Goal: Use online tool/utility: Utilize a website feature to perform a specific function

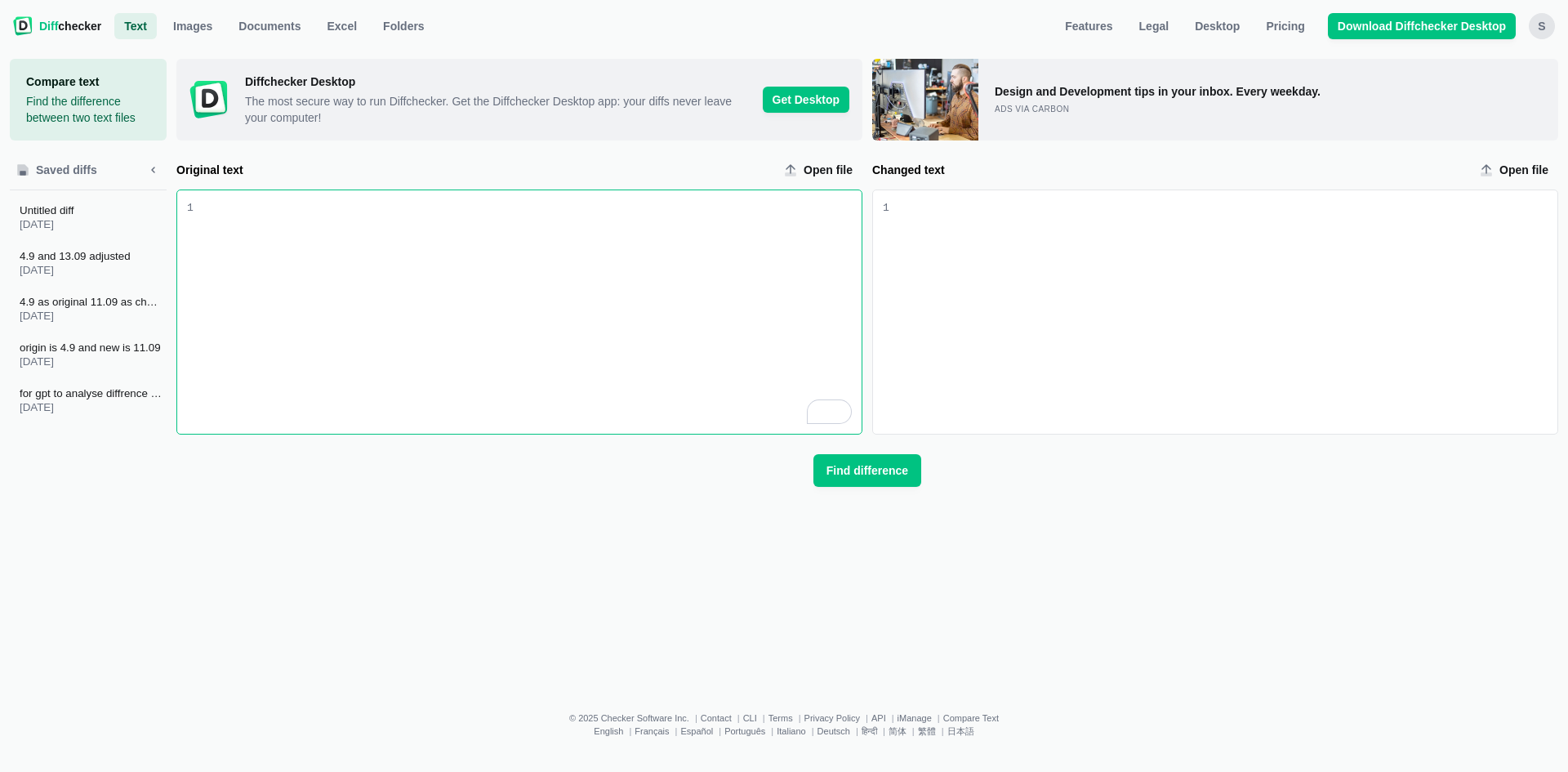
click at [755, 227] on div "To enrich screen reader interactions, please activate Accessibility in Grammarl…" at bounding box center [527, 312] width 668 height 243
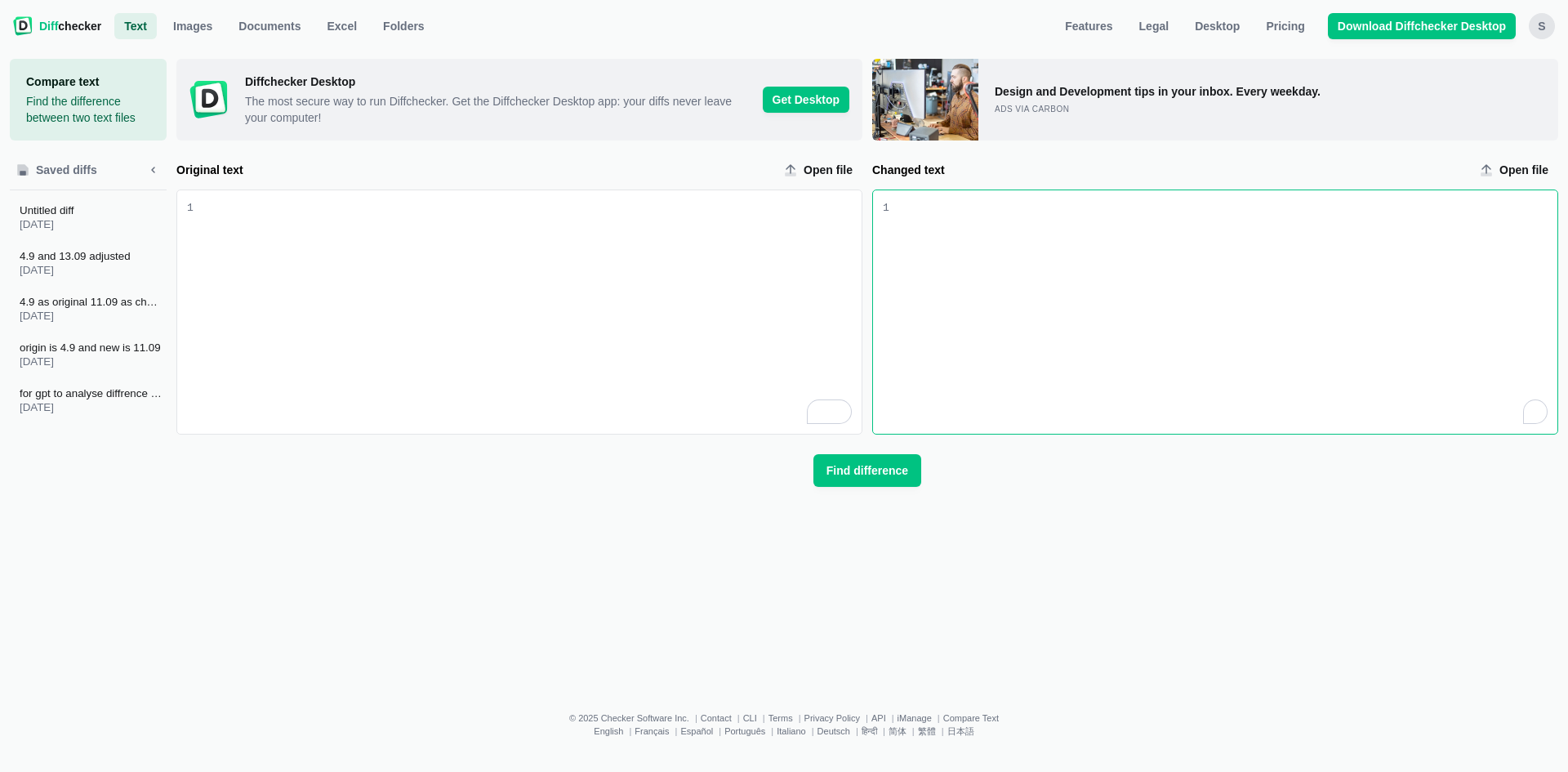
click at [1005, 243] on div "To enrich screen reader interactions, please activate Accessibility in Grammarl…" at bounding box center [1222, 312] width 668 height 243
click at [695, 224] on div "To enrich screen reader interactions, please activate Accessibility in Grammarl…" at bounding box center [527, 312] width 668 height 243
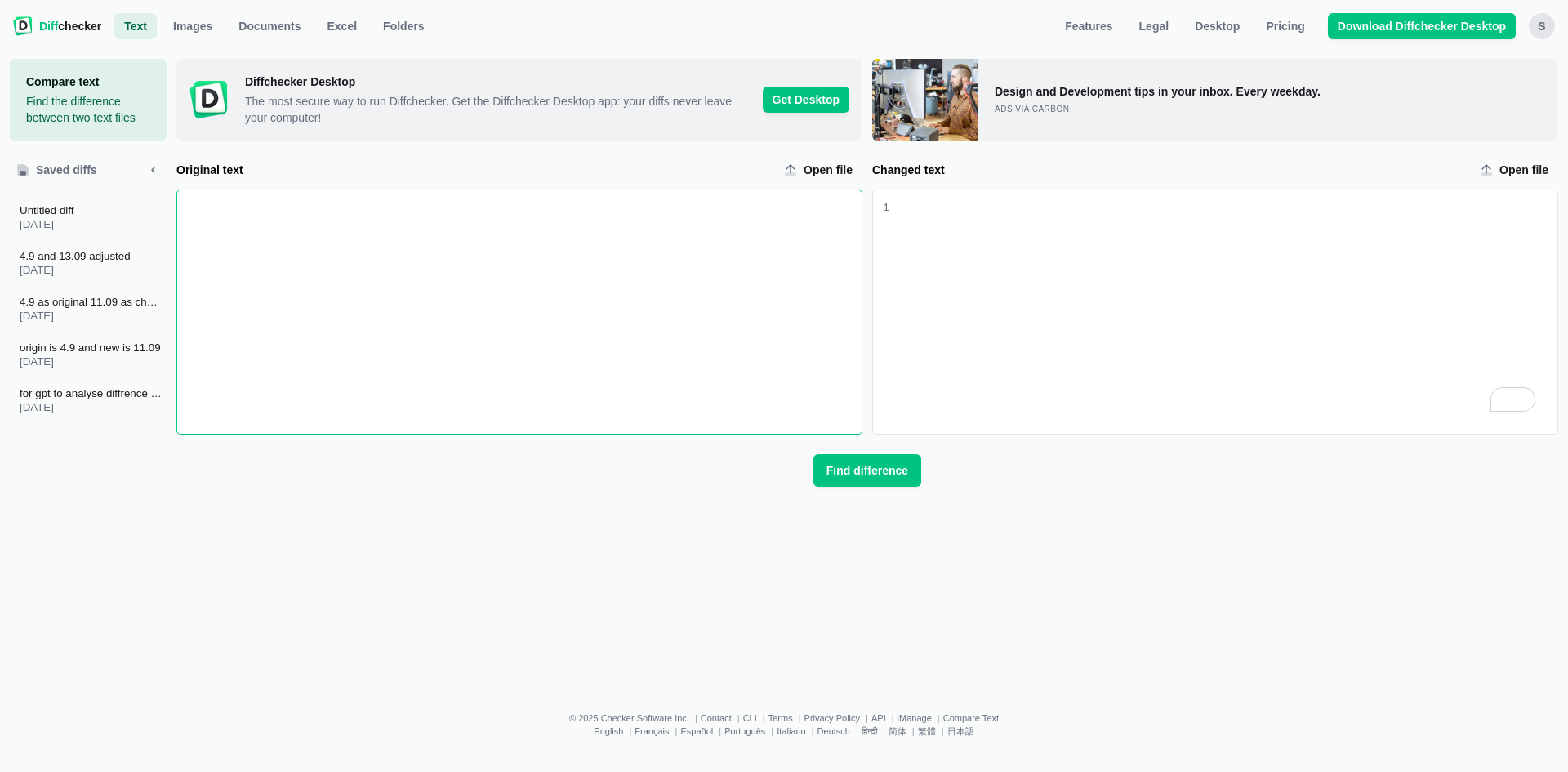
scroll to position [3737, 0]
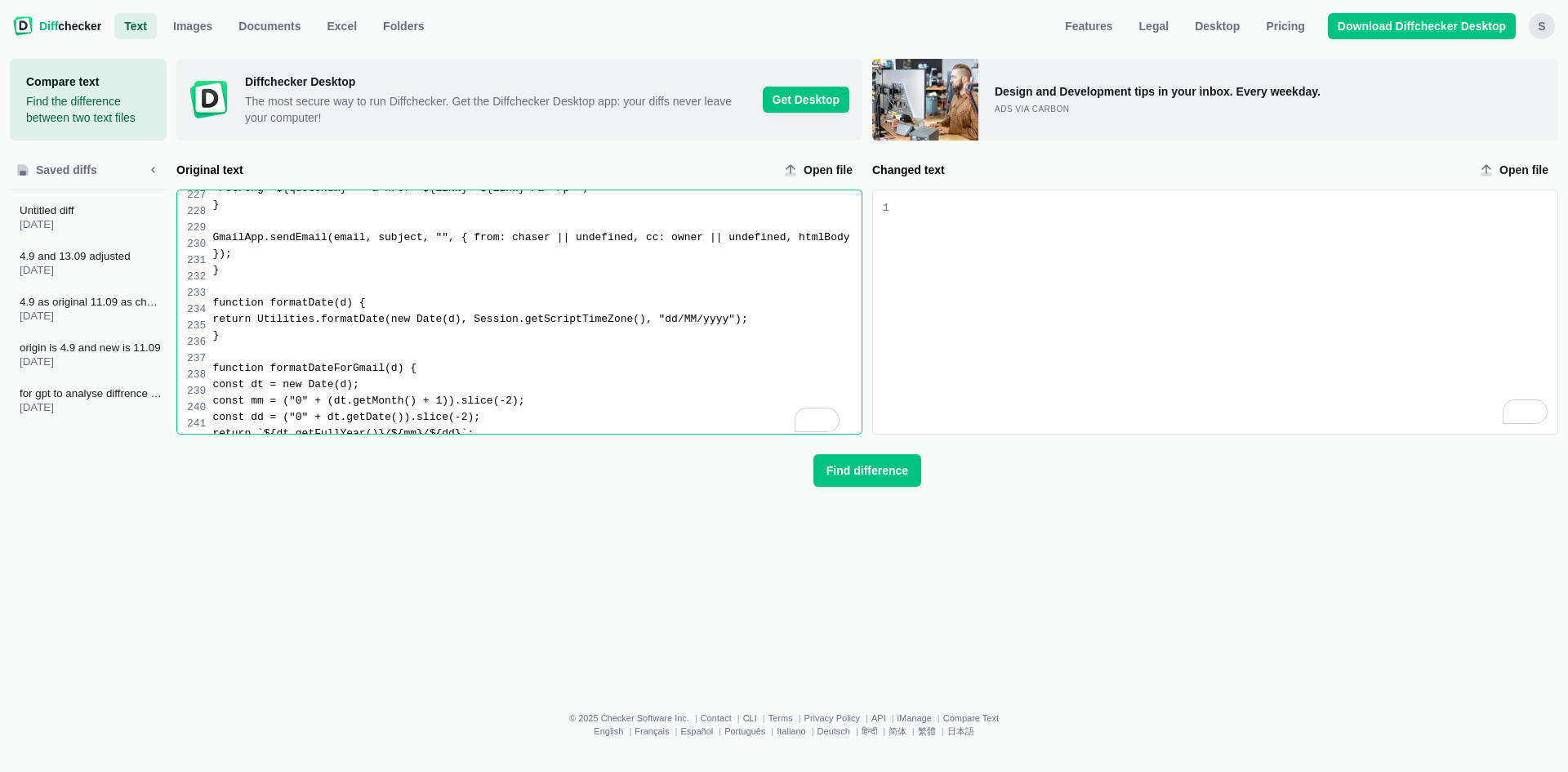
drag, startPoint x: 1066, startPoint y: 286, endPoint x: 613, endPoint y: 375, distance: 461.7
click at [1065, 286] on div "To enrich screen reader interactions, please activate Accessibility in Grammarl…" at bounding box center [1222, 312] width 668 height 243
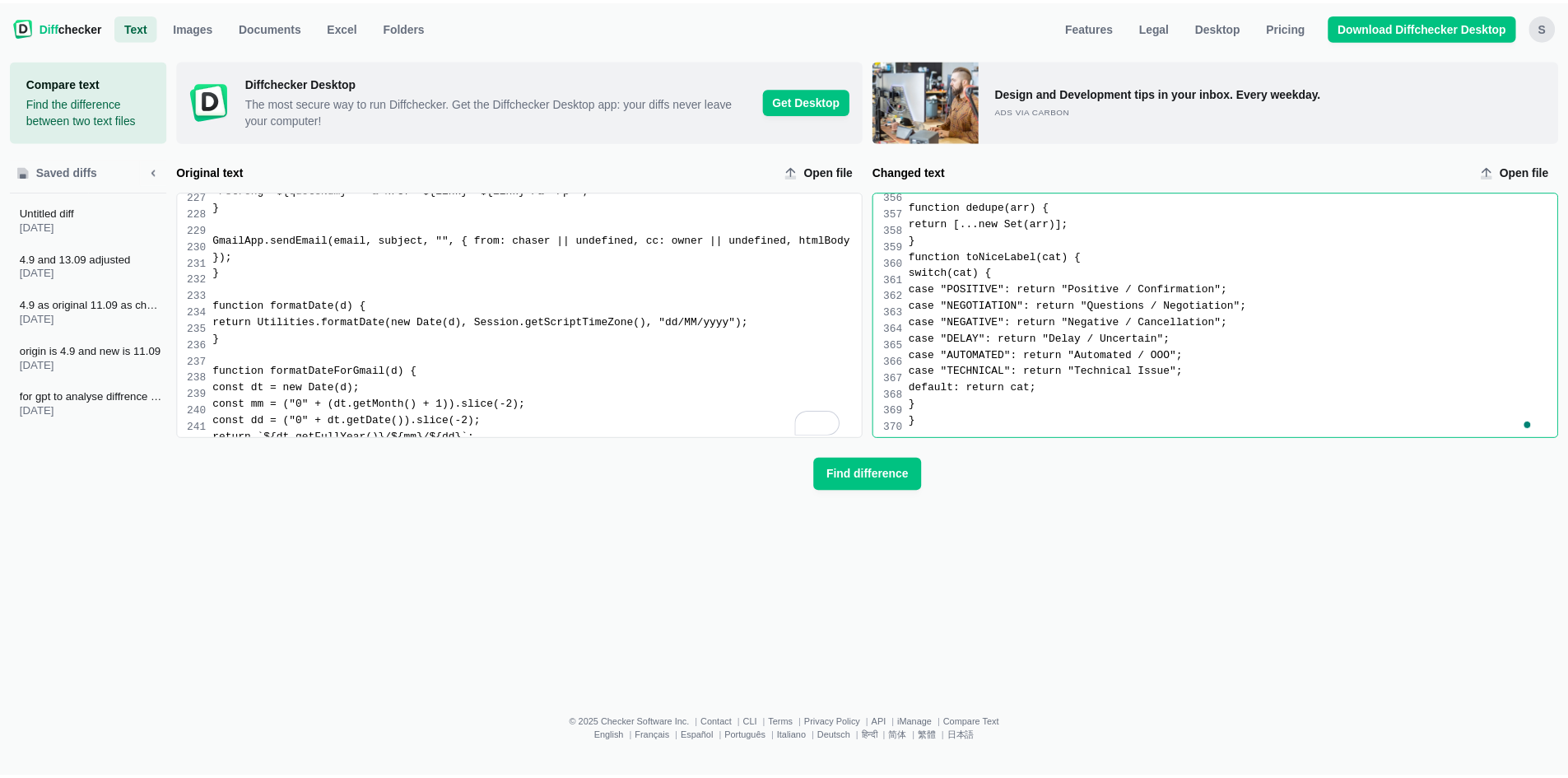
scroll to position [5445, 0]
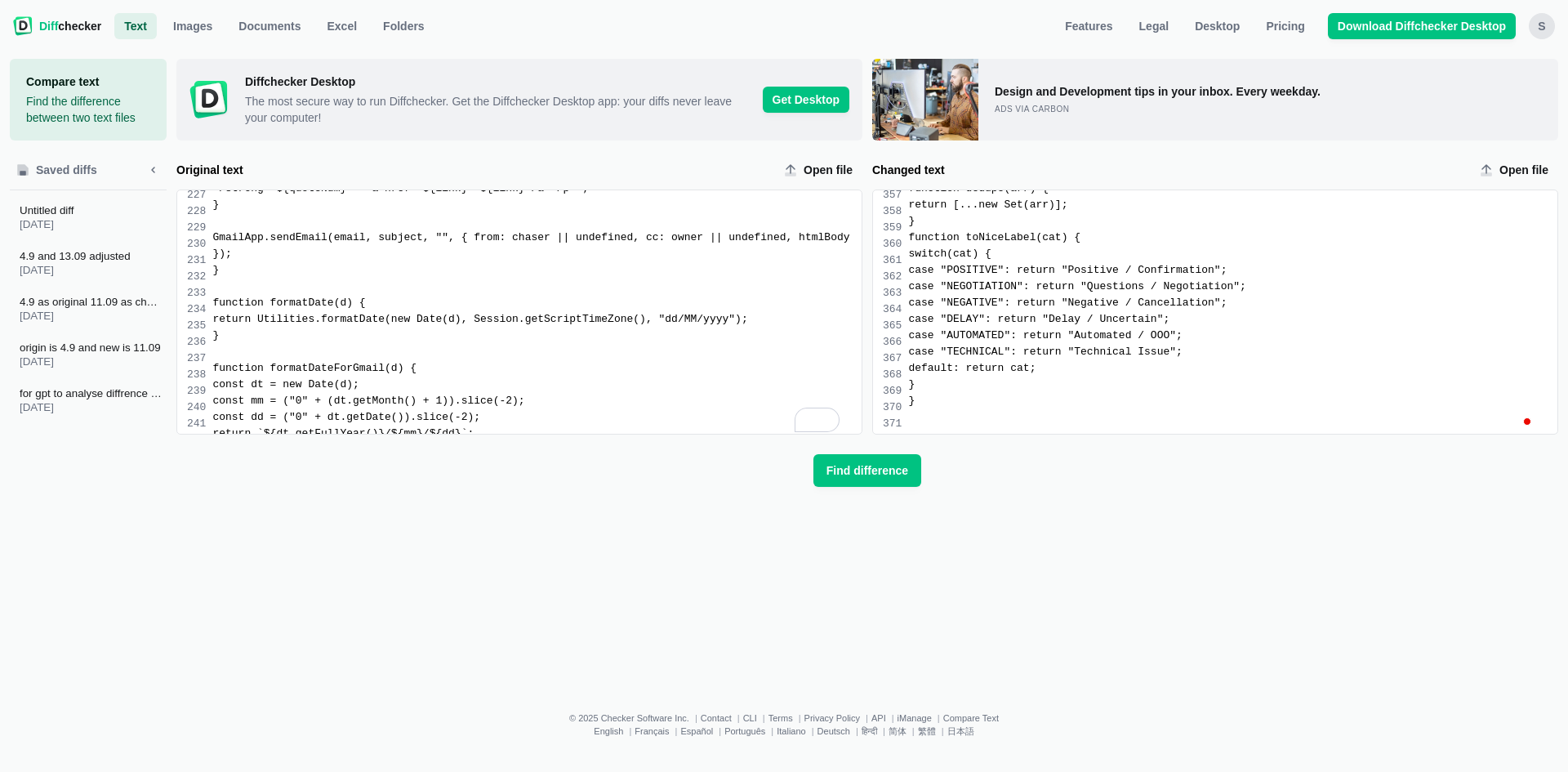
click at [865, 471] on span "Find difference" at bounding box center [867, 470] width 88 height 16
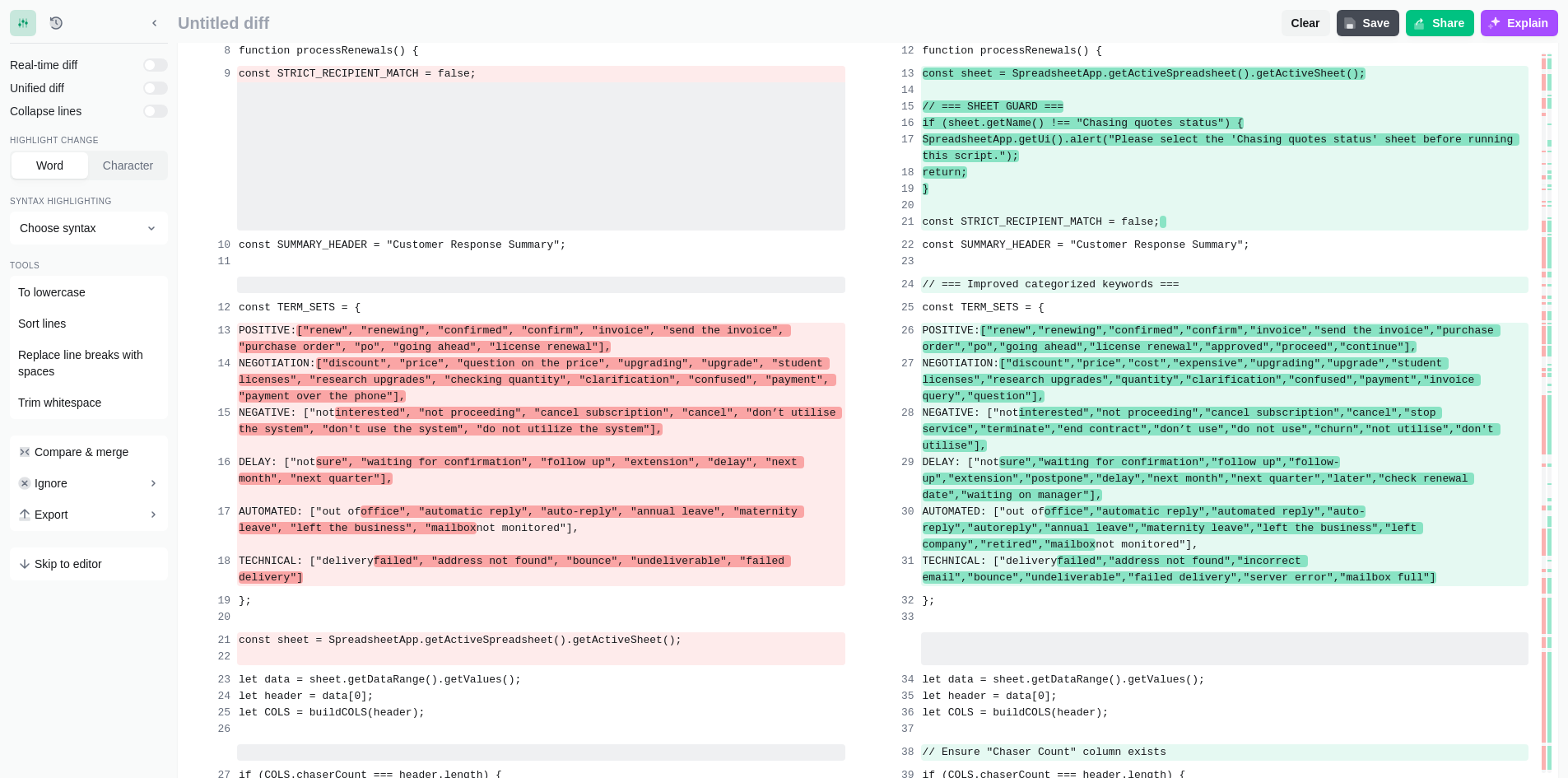
scroll to position [0, 0]
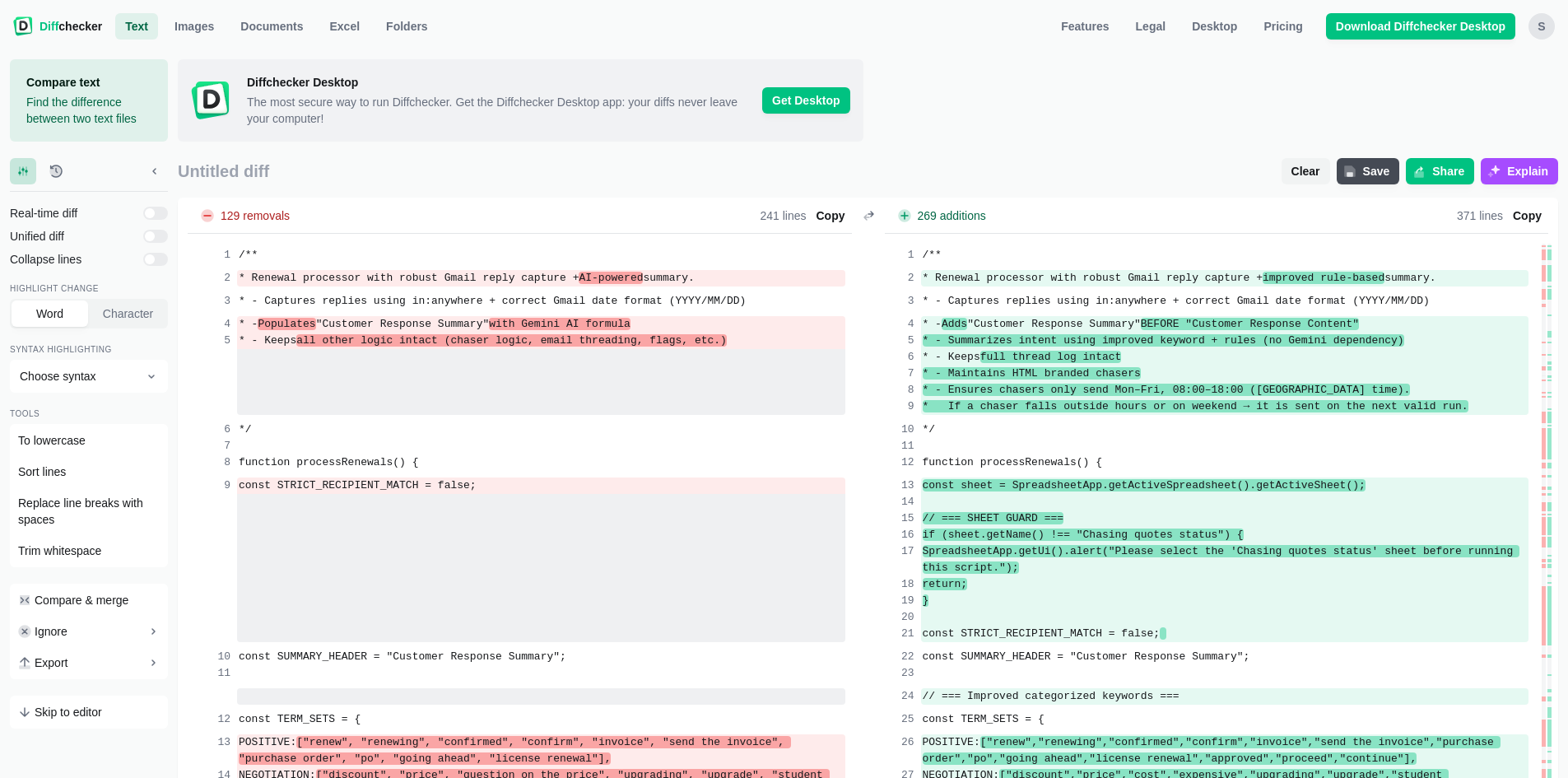
click at [162, 257] on input "checkbox" at bounding box center [155, 259] width 24 height 14
checkbox input "true"
click at [132, 315] on span "Character" at bounding box center [128, 314] width 56 height 17
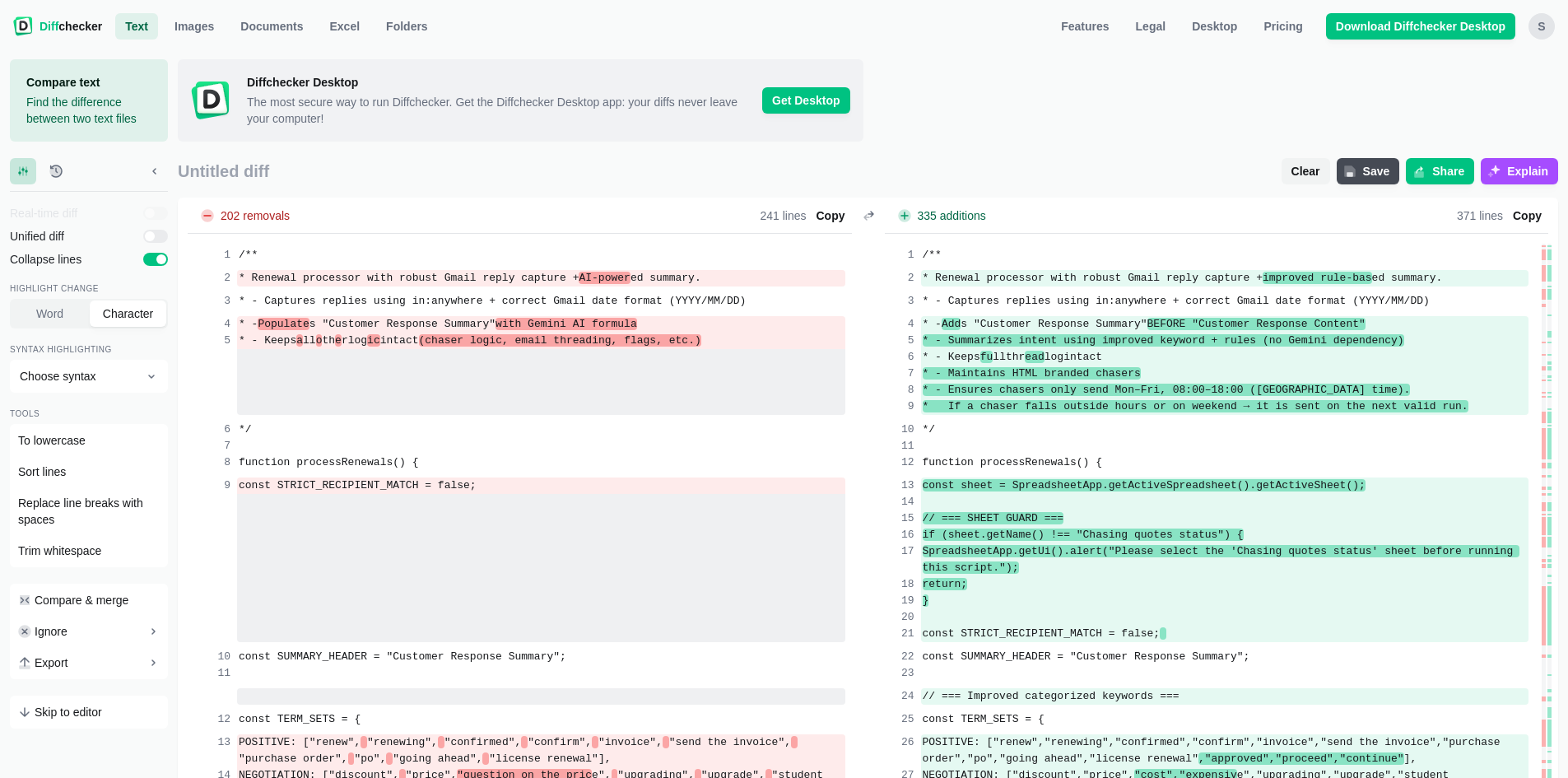
click at [63, 313] on span "Word" at bounding box center [50, 314] width 34 height 17
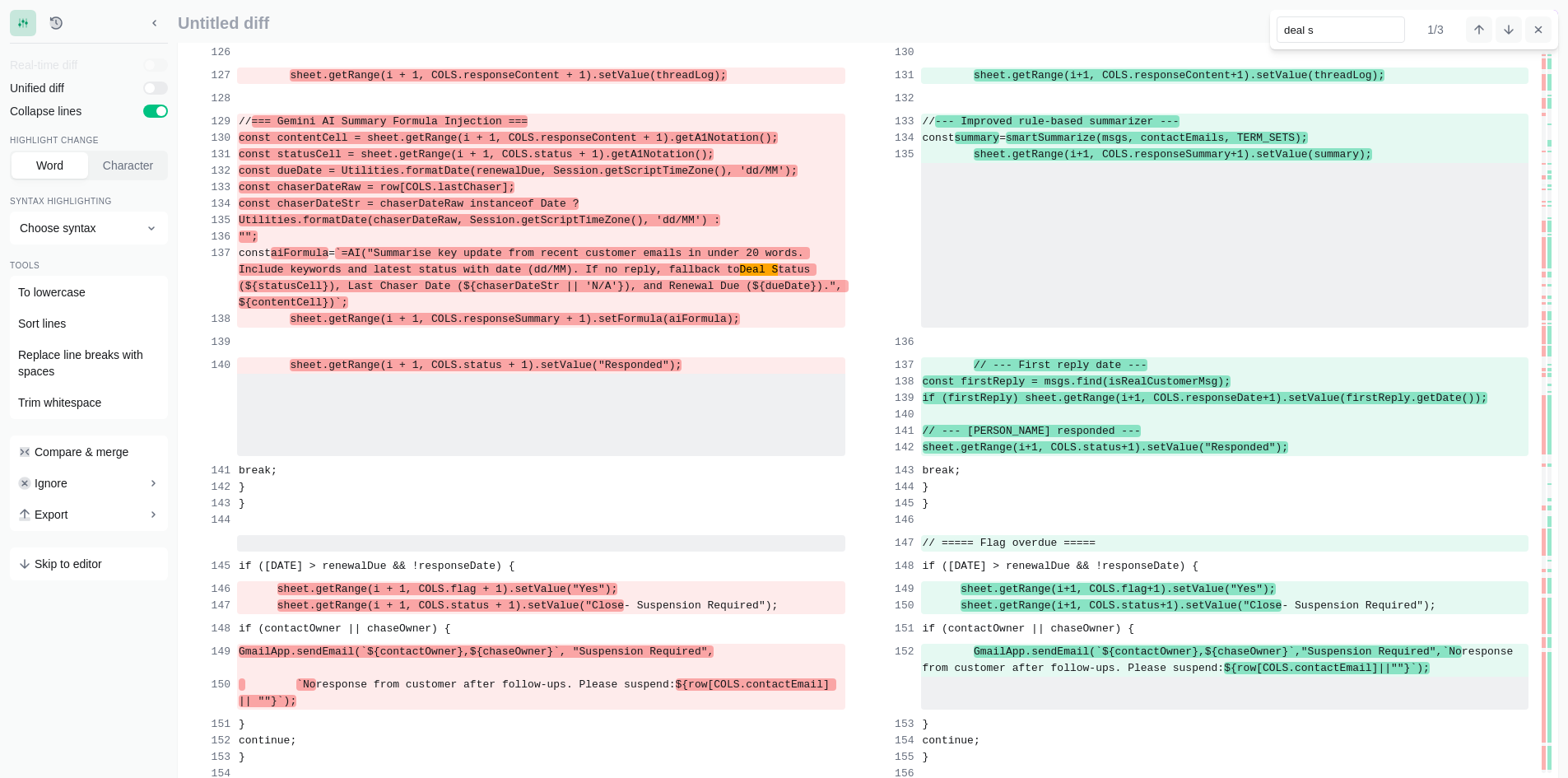
scroll to position [3428, 0]
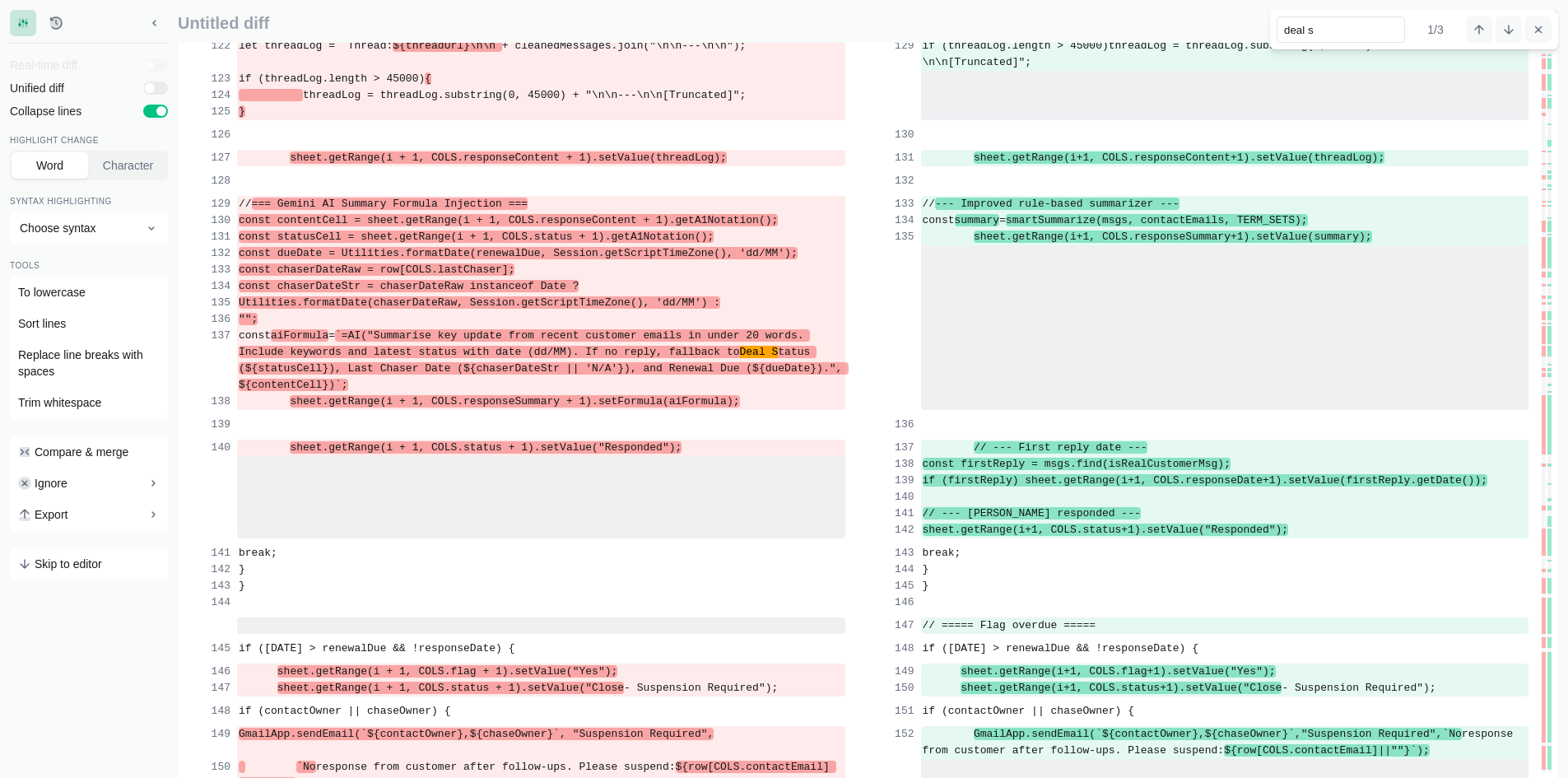
click at [1510, 27] on icon "Next search result" at bounding box center [1510, 30] width 14 height 14
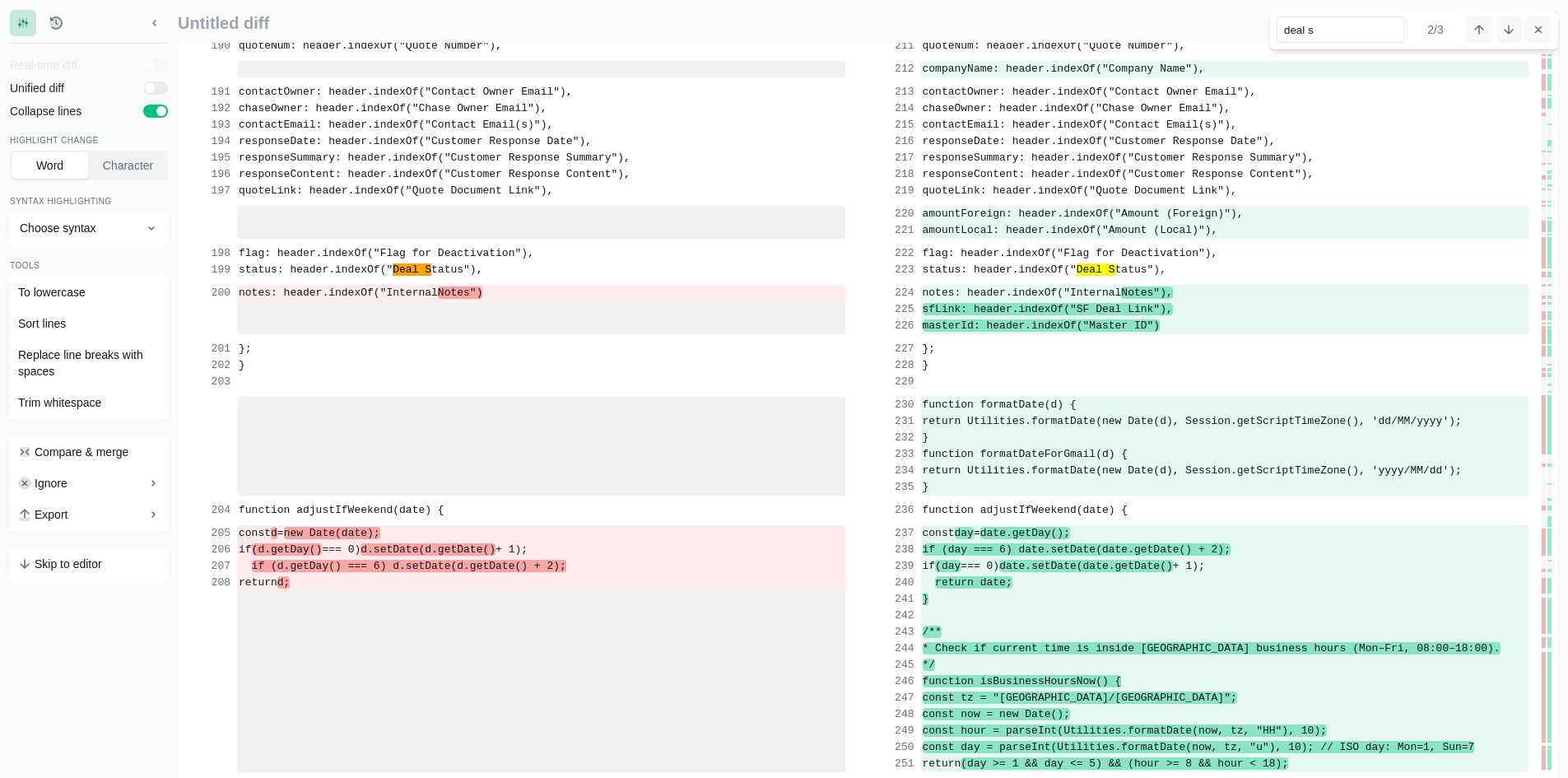
click at [1510, 27] on icon "Next search result" at bounding box center [1510, 30] width 14 height 14
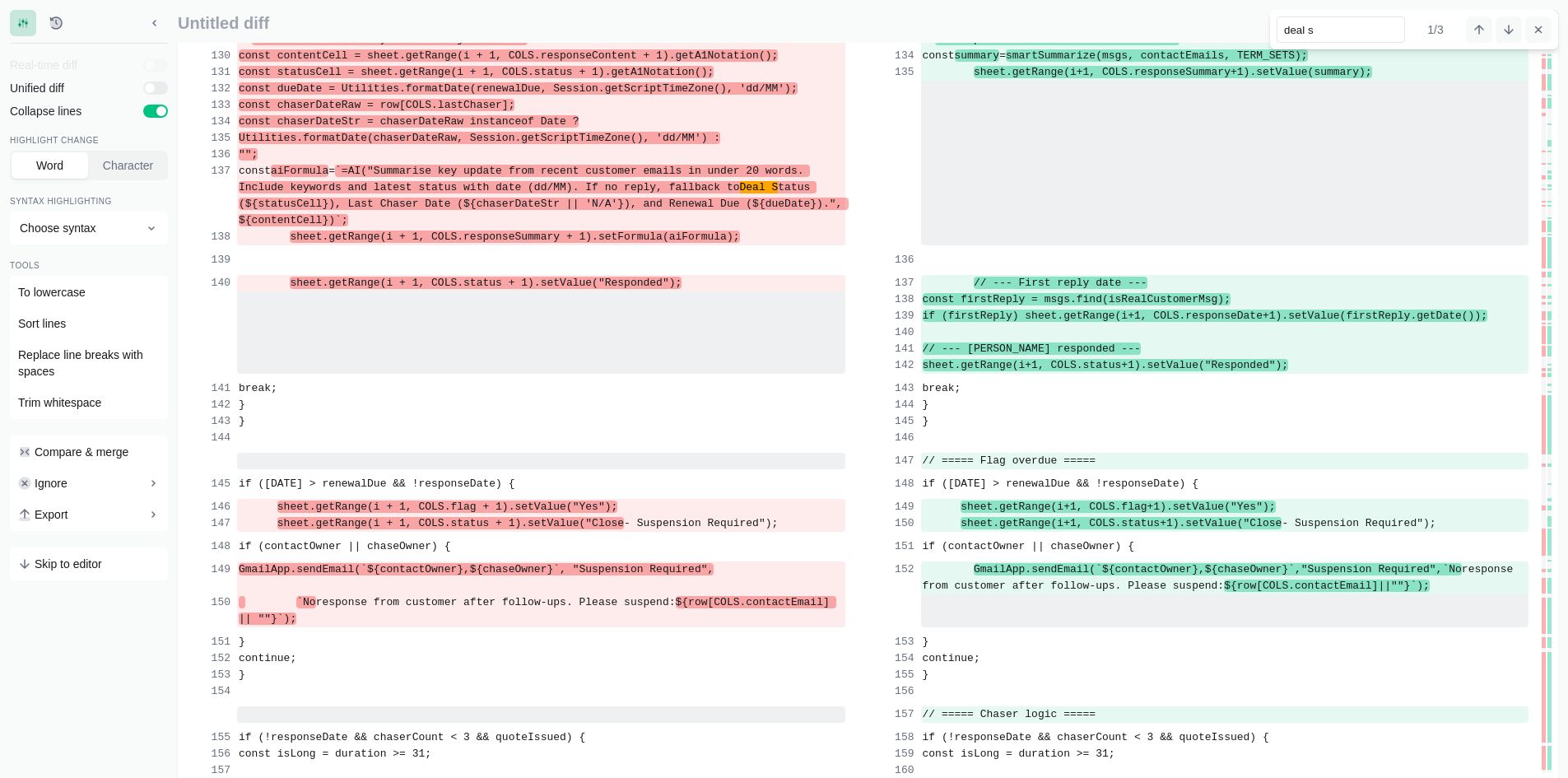
click at [1344, 26] on input "deal s" at bounding box center [1341, 29] width 129 height 26
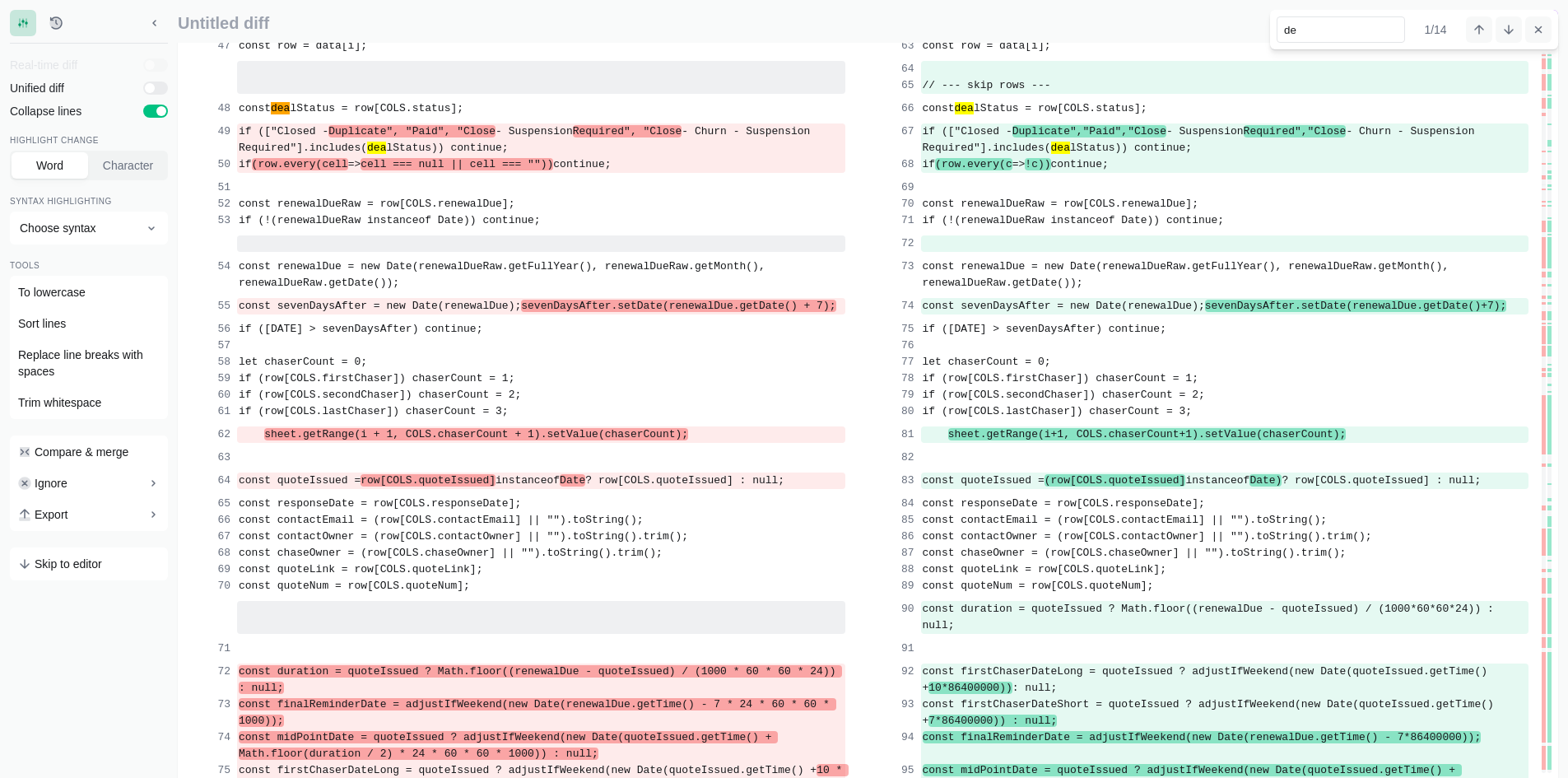
type input "d"
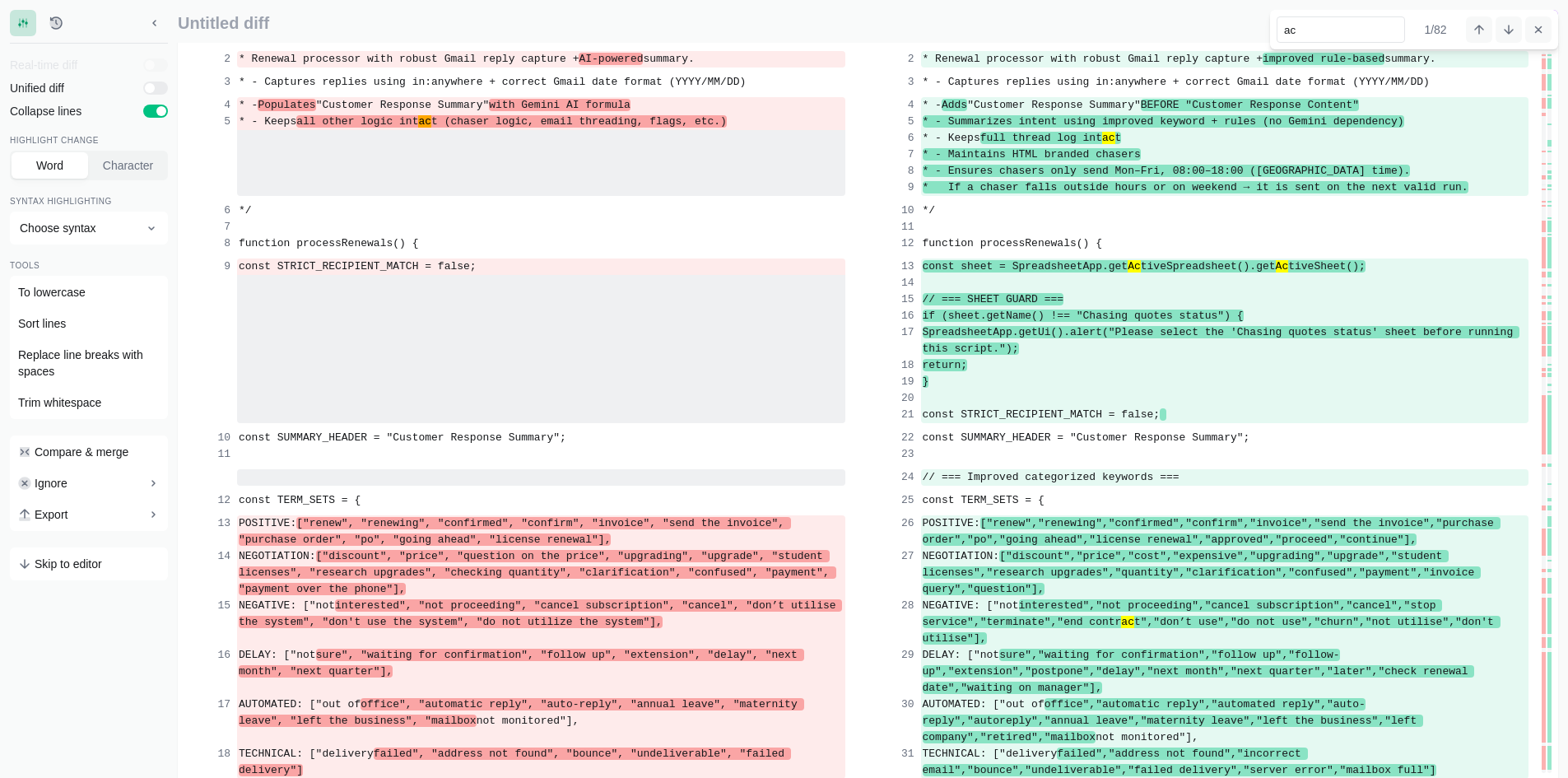
scroll to position [284, 0]
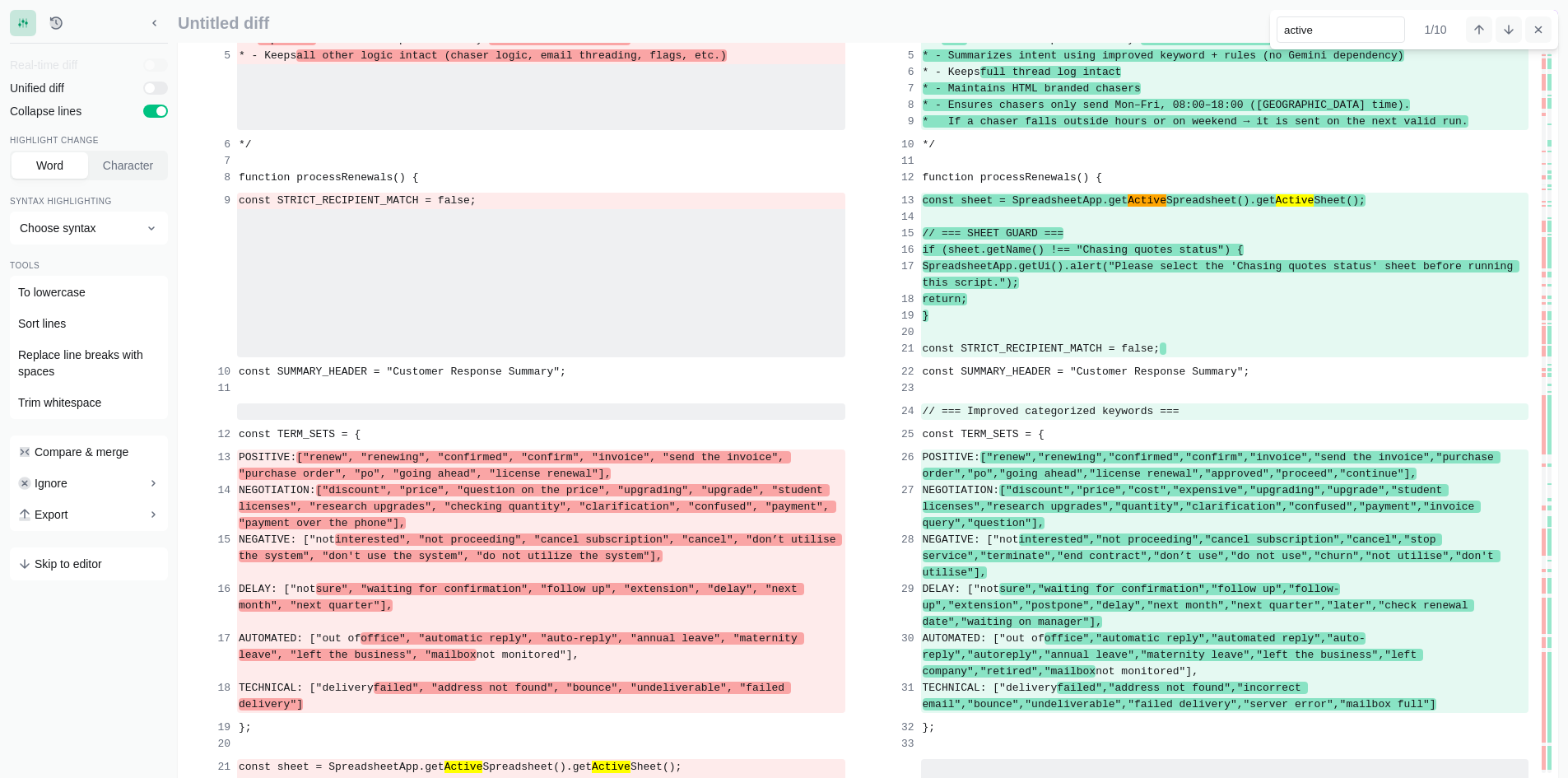
click at [1496, 36] on button "Next search result" at bounding box center [1509, 29] width 26 height 26
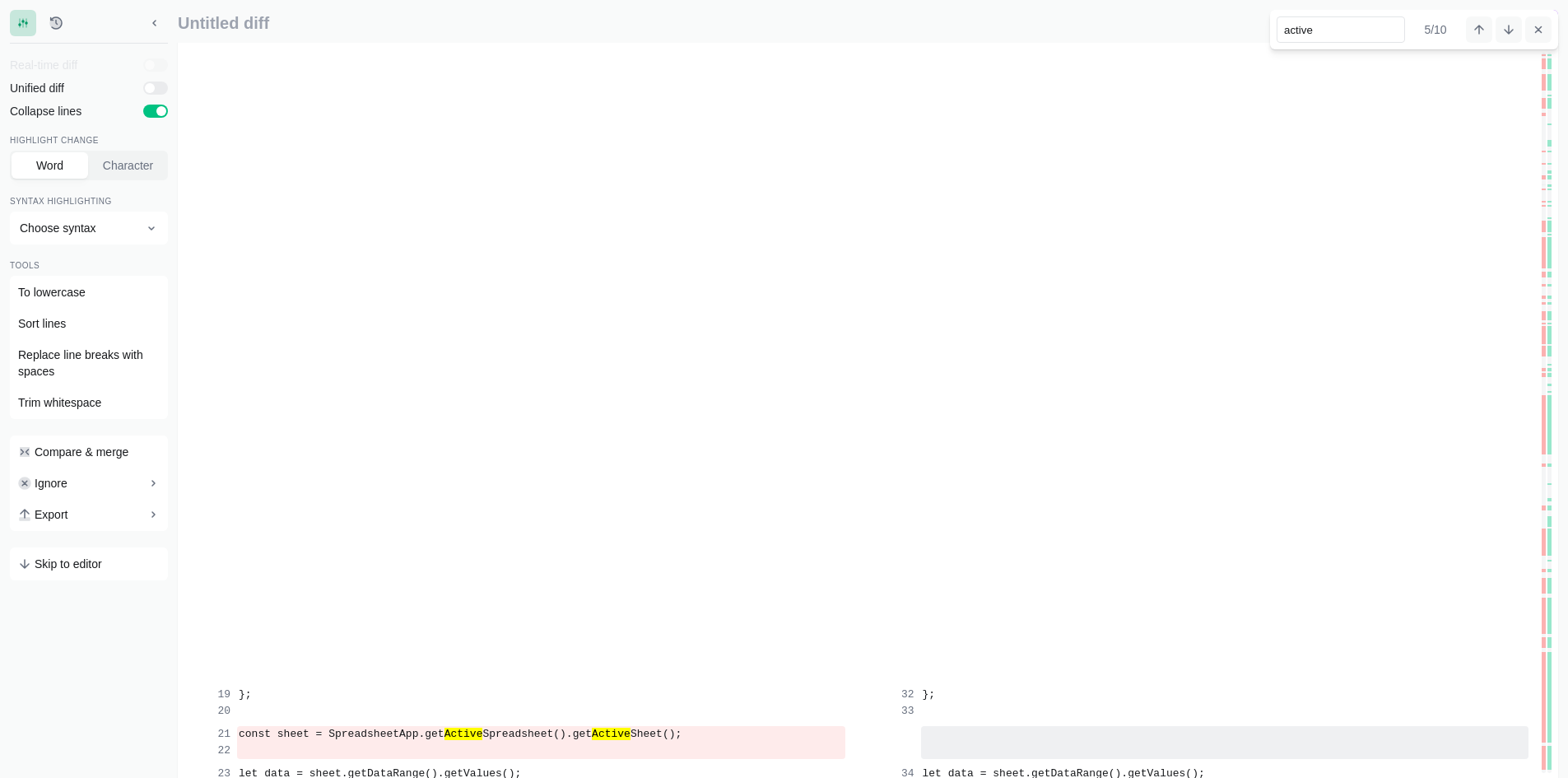
scroll to position [4360, 0]
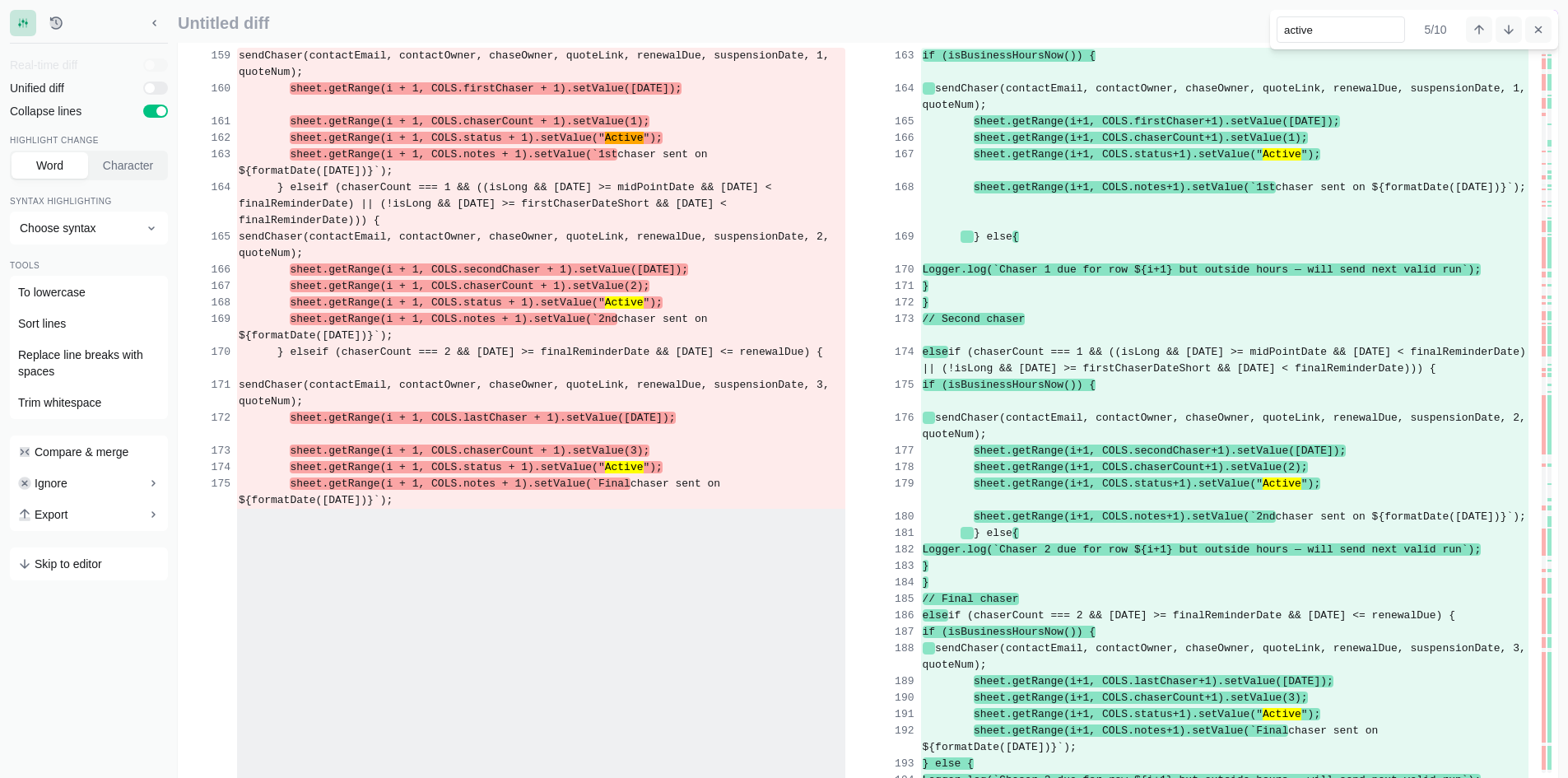
click at [1496, 36] on button "Next search result" at bounding box center [1509, 29] width 26 height 26
click at [1362, 17] on input "active" at bounding box center [1341, 29] width 129 height 26
click at [1361, 18] on input "active" at bounding box center [1341, 29] width 129 height 26
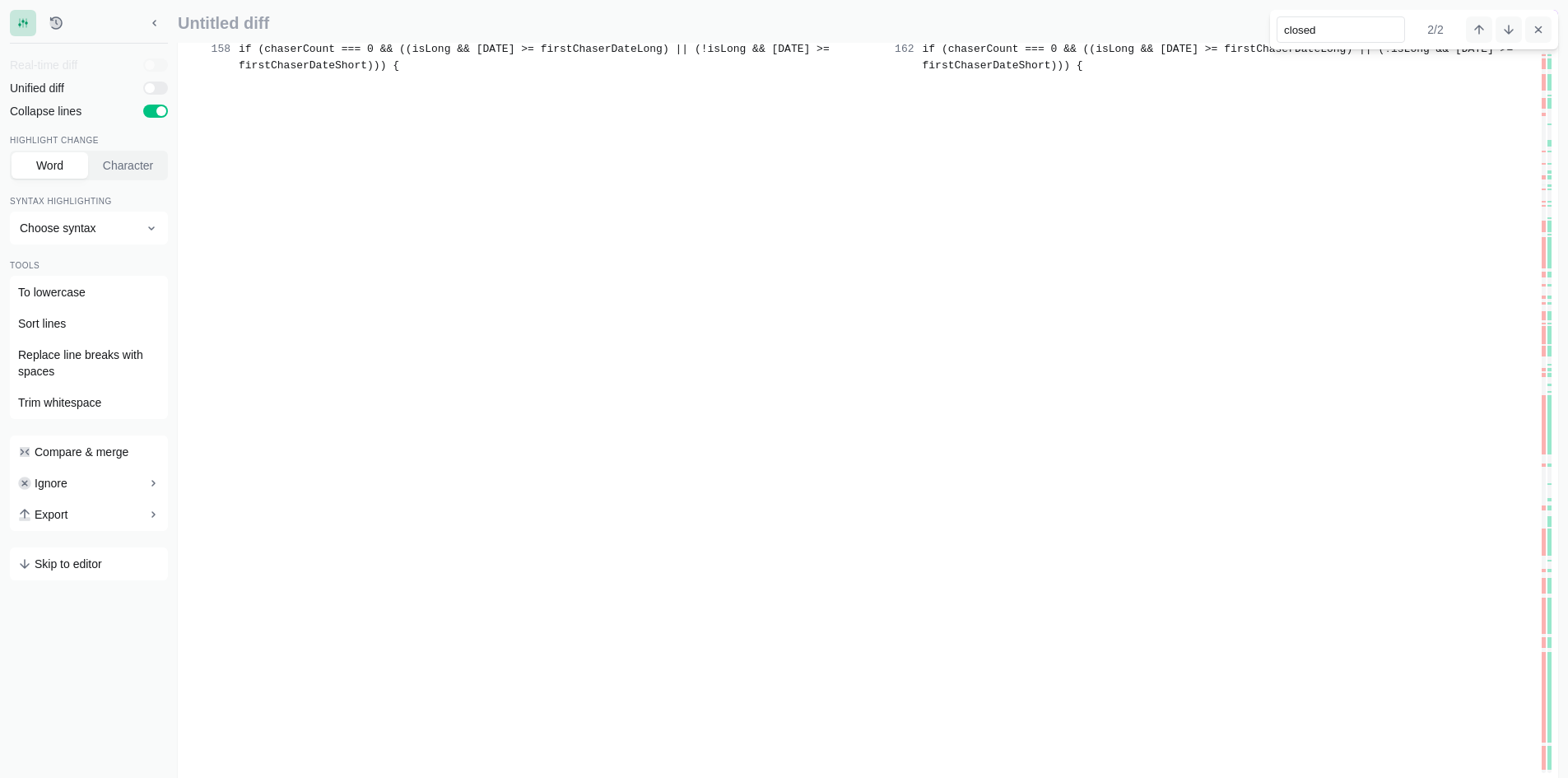
scroll to position [1631, 0]
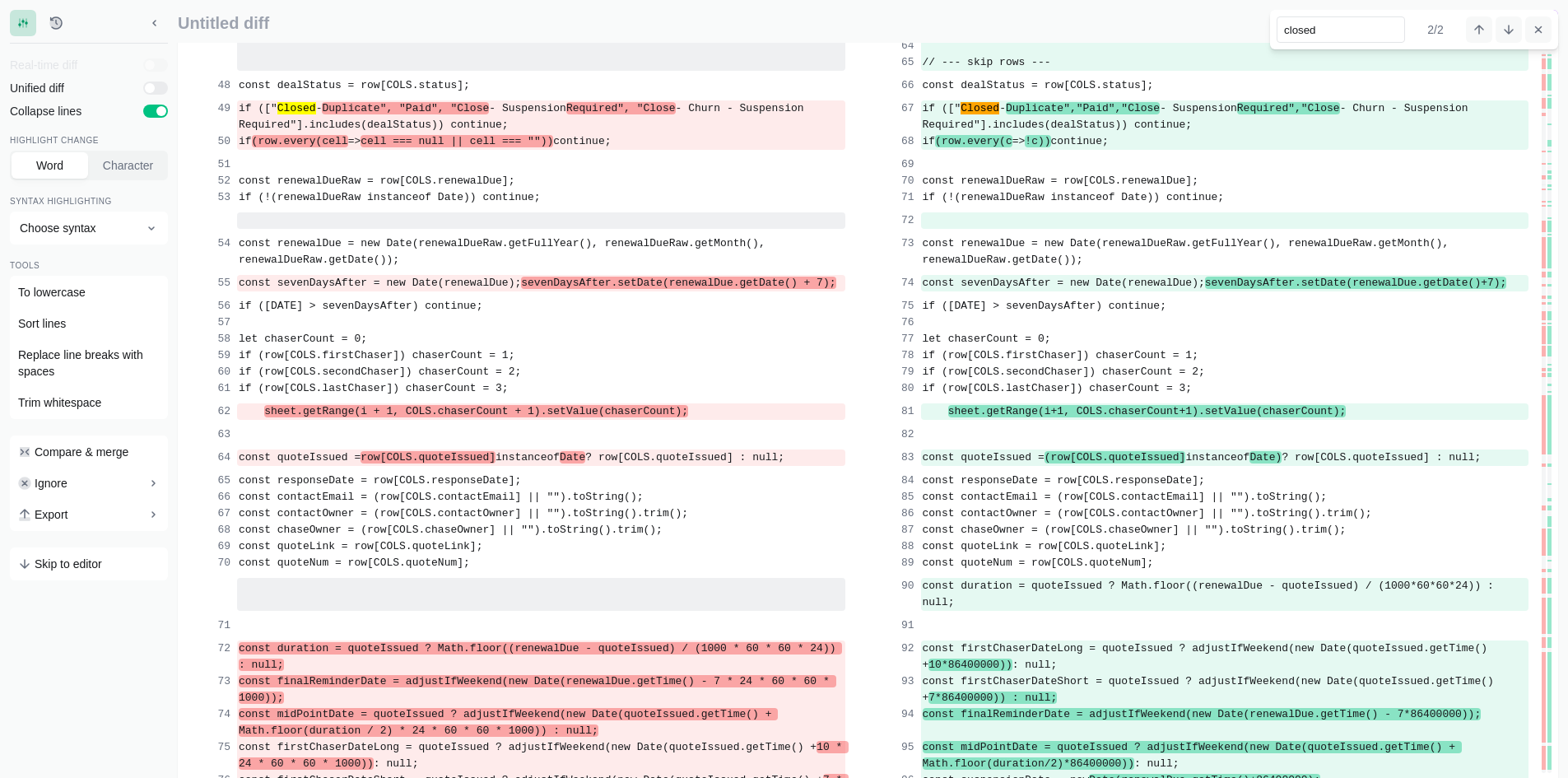
type input "closed"
